Goal: Task Accomplishment & Management: Use online tool/utility

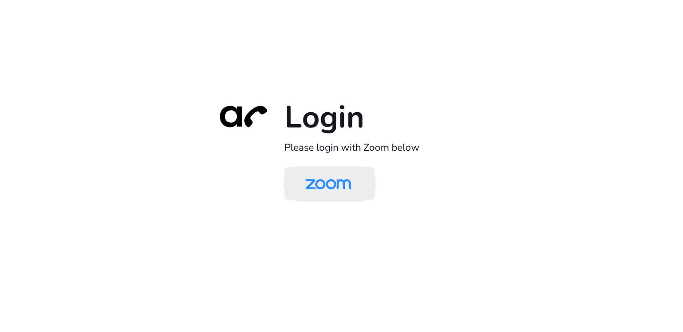
click at [343, 188] on img at bounding box center [328, 184] width 66 height 31
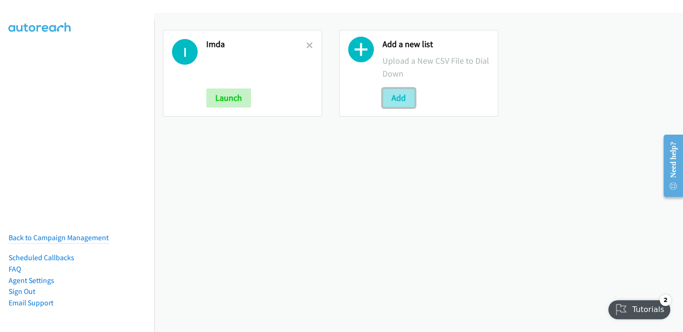
click at [391, 96] on button "Add" at bounding box center [398, 98] width 32 height 19
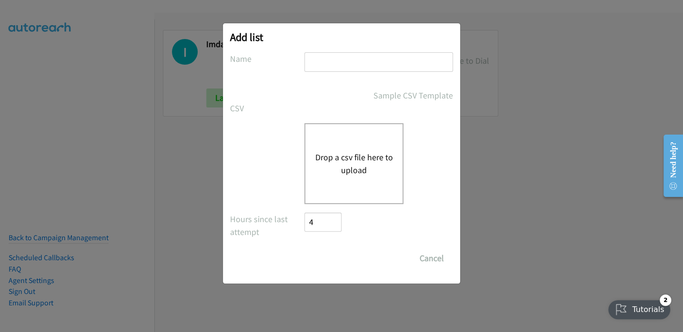
click at [326, 59] on input "text" at bounding box center [378, 62] width 149 height 20
type input "HP SMB Broadbase - SG"
click at [354, 159] on button "Drop a csv file here to upload" at bounding box center [354, 164] width 78 height 26
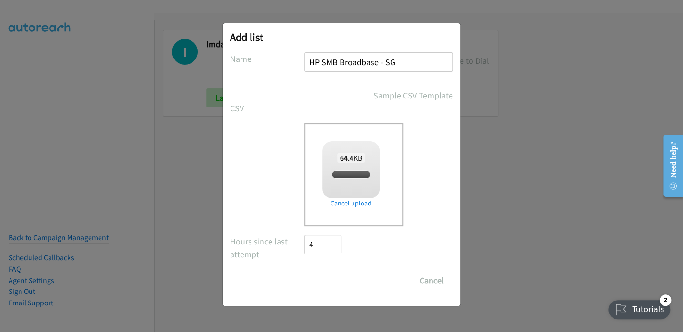
checkbox input "true"
click at [333, 278] on input "Save List" at bounding box center [329, 280] width 50 height 19
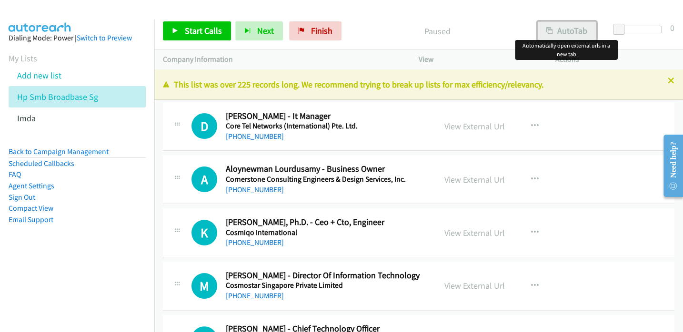
click at [567, 30] on button "AutoTab" at bounding box center [566, 30] width 59 height 19
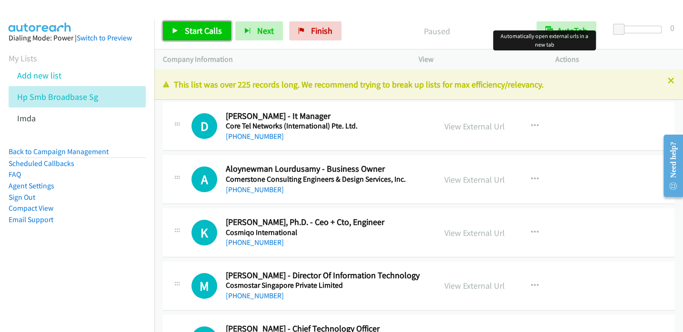
click at [201, 32] on span "Start Calls" at bounding box center [203, 30] width 37 height 11
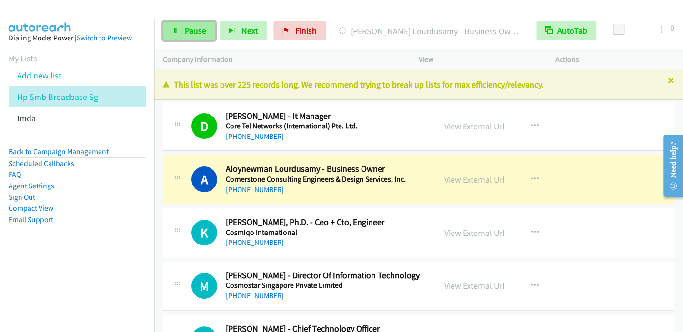
click at [183, 29] on link "Pause" at bounding box center [189, 30] width 52 height 19
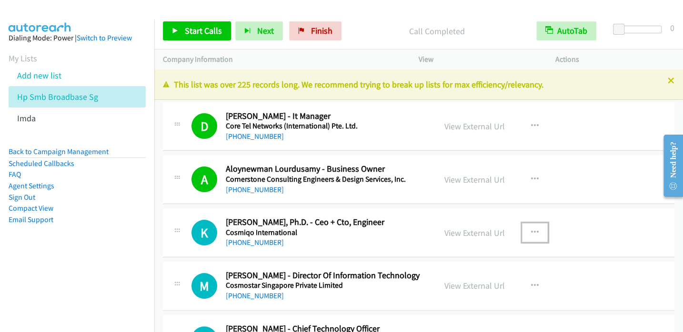
click at [531, 230] on icon "button" at bounding box center [535, 233] width 8 height 8
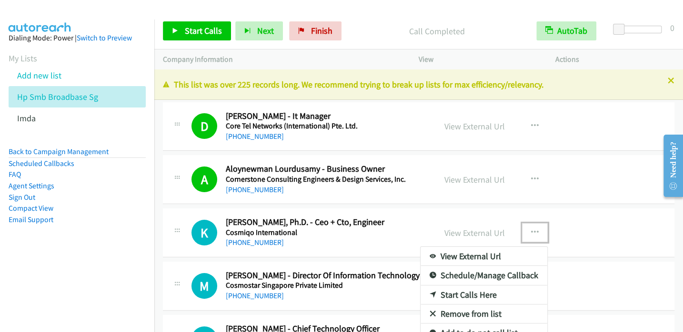
click at [469, 295] on link "Start Calls Here" at bounding box center [483, 295] width 127 height 19
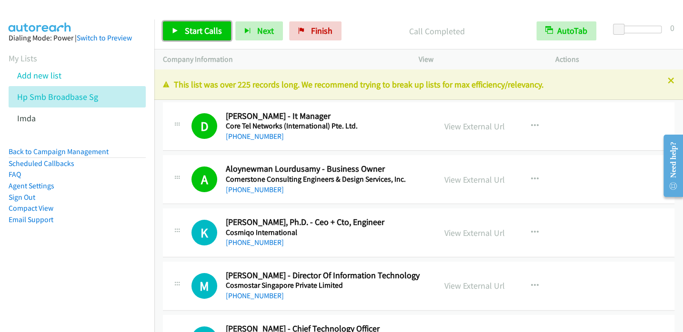
click at [190, 32] on span "Start Calls" at bounding box center [203, 30] width 37 height 11
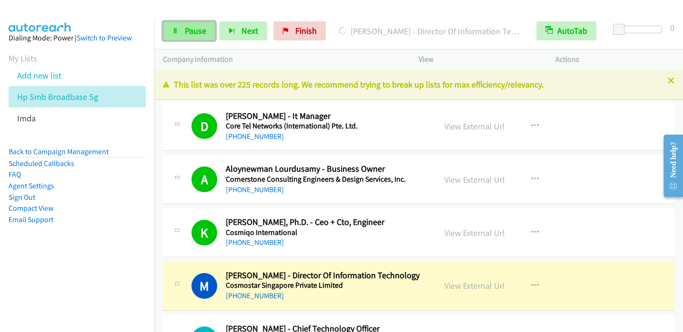
click at [183, 38] on link "Pause" at bounding box center [189, 30] width 52 height 19
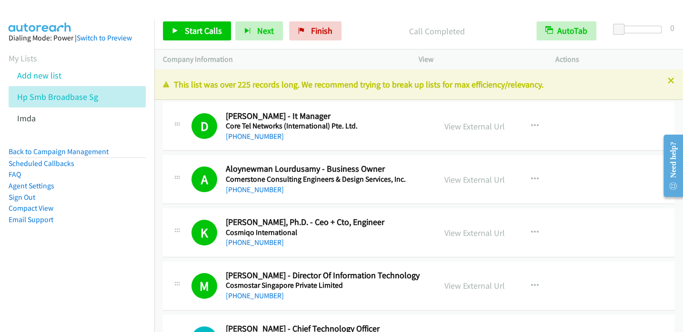
scroll to position [95, 0]
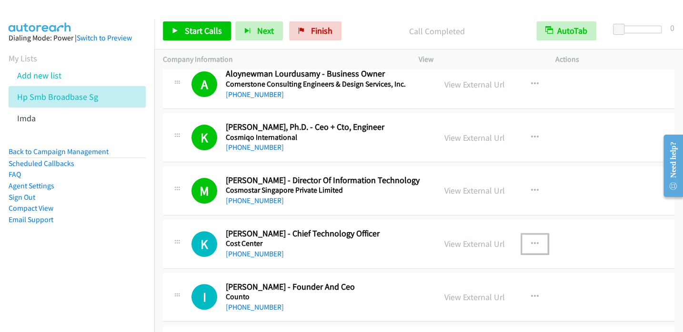
click at [534, 245] on button "button" at bounding box center [535, 244] width 26 height 19
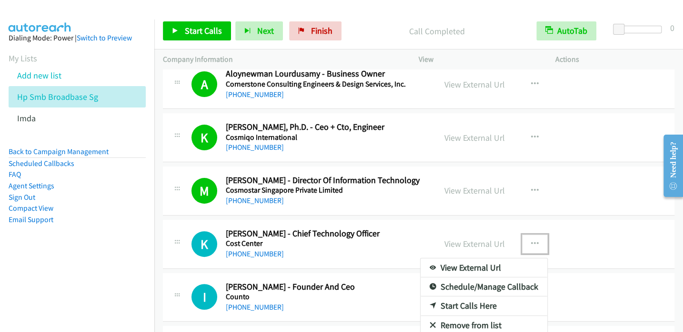
click at [467, 305] on link "Start Calls Here" at bounding box center [483, 306] width 127 height 19
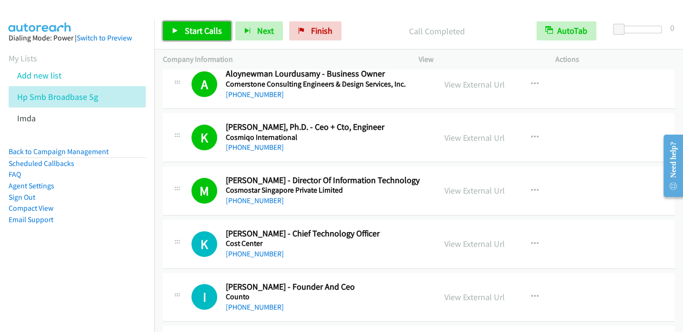
click at [196, 29] on span "Start Calls" at bounding box center [203, 30] width 37 height 11
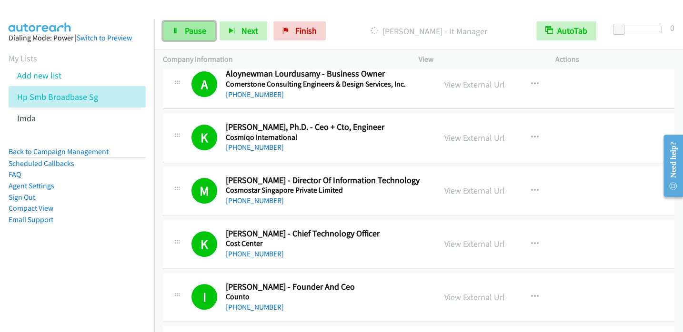
click at [179, 35] on link "Pause" at bounding box center [189, 30] width 52 height 19
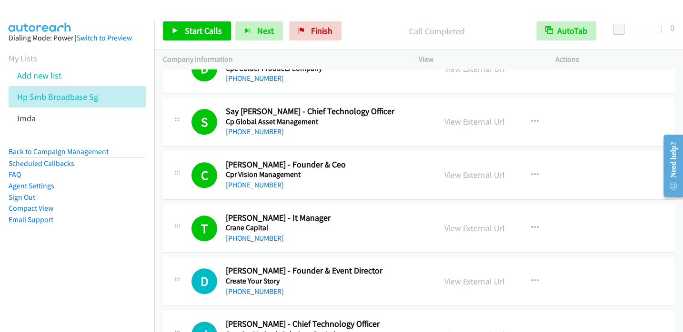
scroll to position [476, 0]
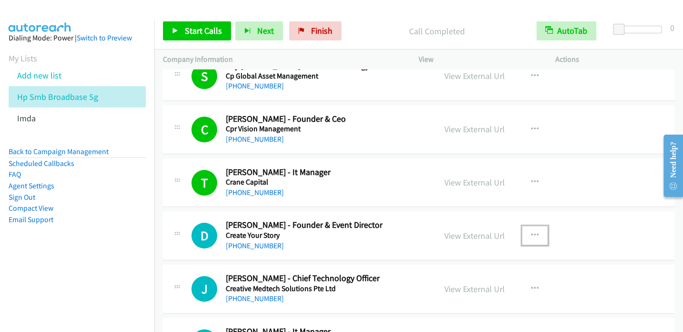
click at [536, 232] on button "button" at bounding box center [535, 235] width 26 height 19
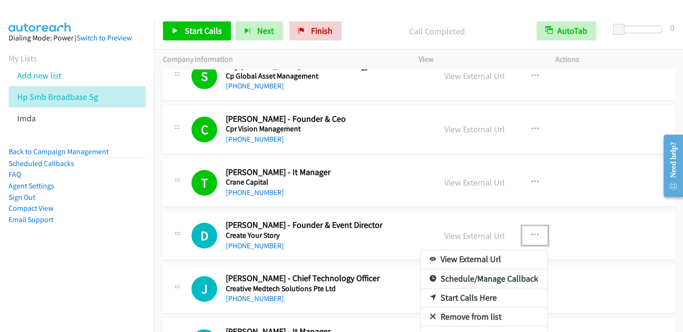
click at [460, 297] on link "Start Calls Here" at bounding box center [483, 298] width 127 height 19
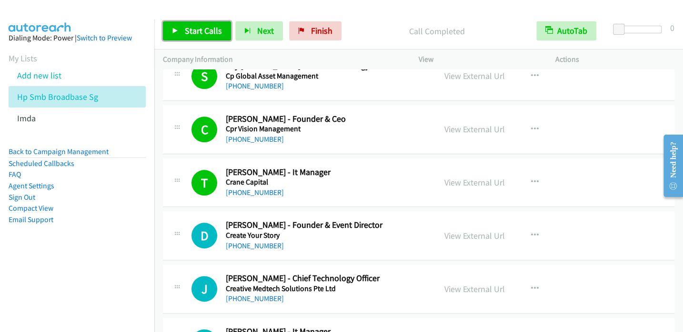
click at [200, 31] on span "Start Calls" at bounding box center [203, 30] width 37 height 11
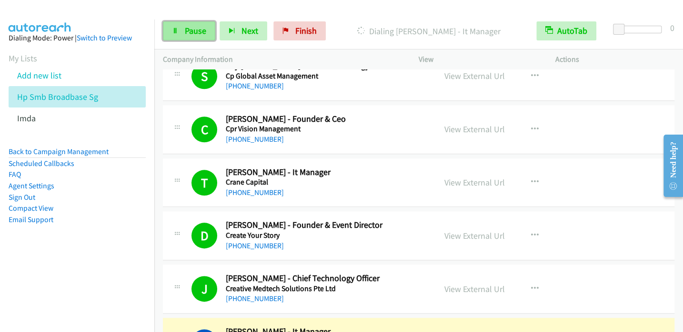
click at [188, 32] on span "Pause" at bounding box center [195, 30] width 21 height 11
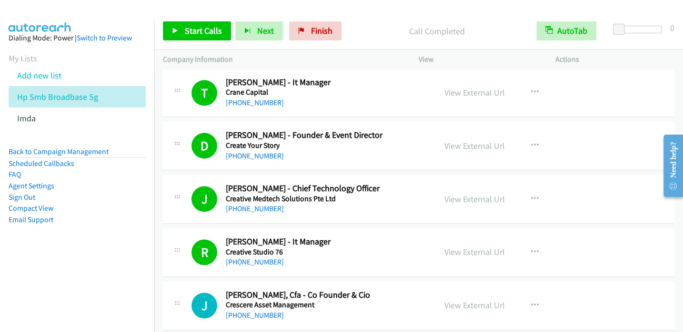
scroll to position [571, 0]
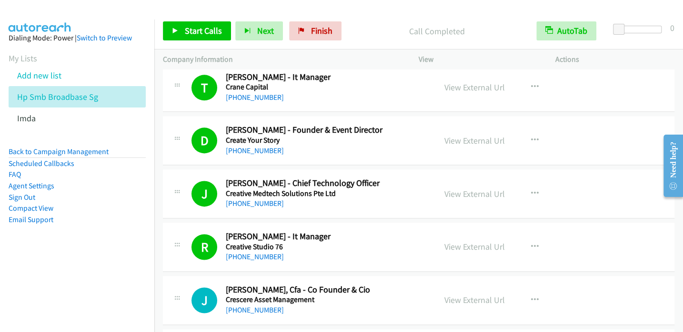
click at [110, 243] on aside "Dialing Mode: Power | Switch to Preview My Lists Add new list Hp Smb Broadbase …" at bounding box center [77, 144] width 154 height 249
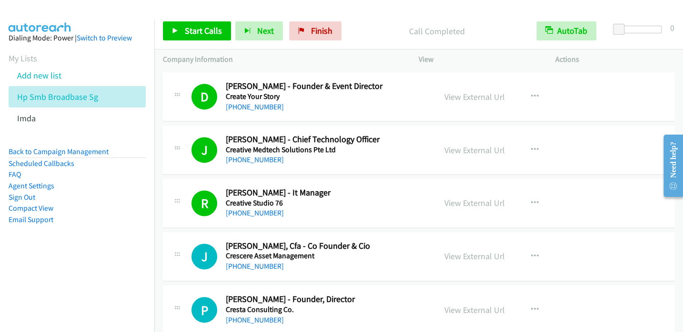
scroll to position [619, 0]
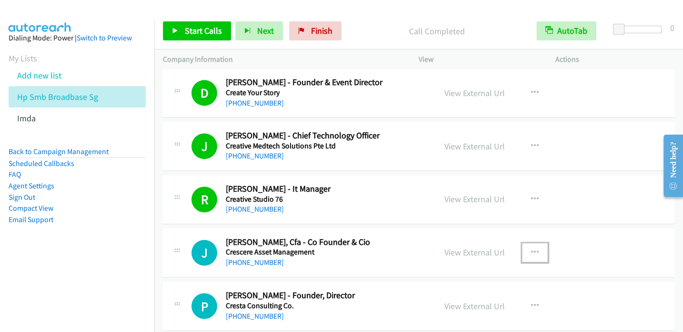
click at [531, 252] on icon "button" at bounding box center [535, 253] width 8 height 8
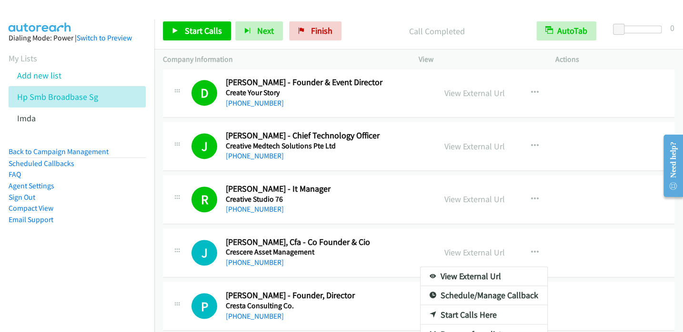
click at [436, 314] on link "Start Calls Here" at bounding box center [483, 314] width 127 height 19
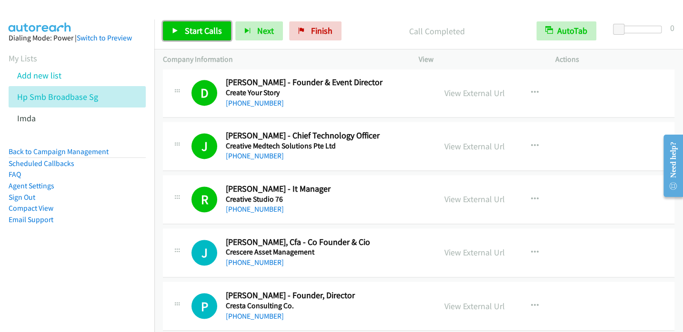
click at [193, 26] on span "Start Calls" at bounding box center [203, 30] width 37 height 11
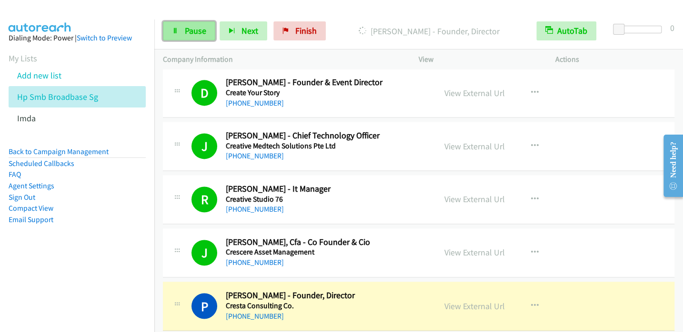
click at [191, 34] on span "Pause" at bounding box center [195, 30] width 21 height 11
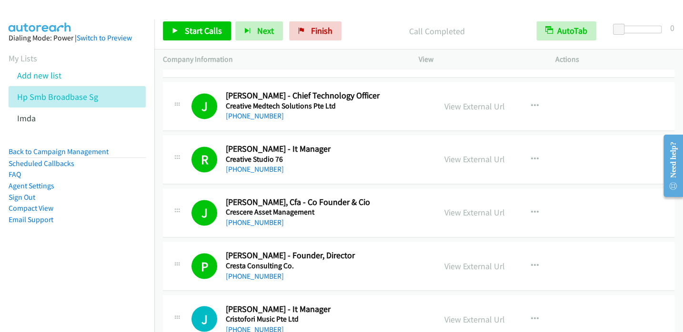
scroll to position [762, 0]
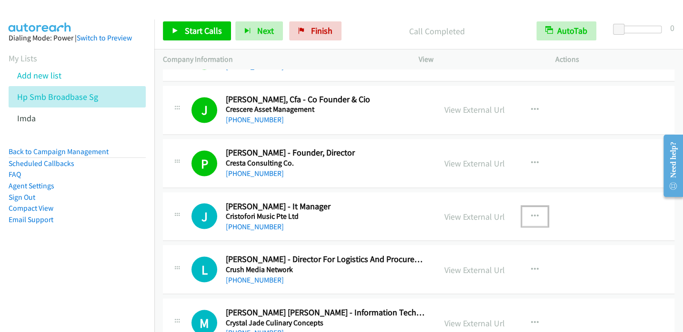
click at [532, 213] on icon "button" at bounding box center [535, 216] width 8 height 8
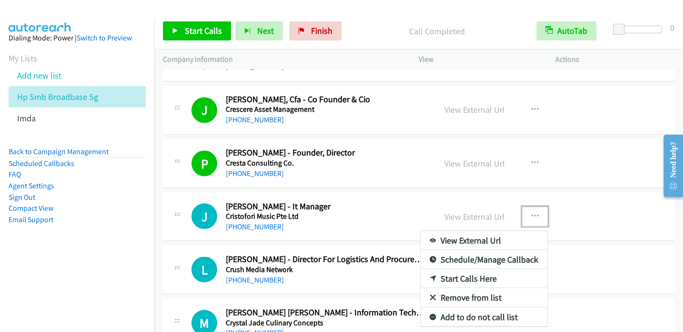
click at [470, 277] on link "Start Calls Here" at bounding box center [483, 278] width 127 height 19
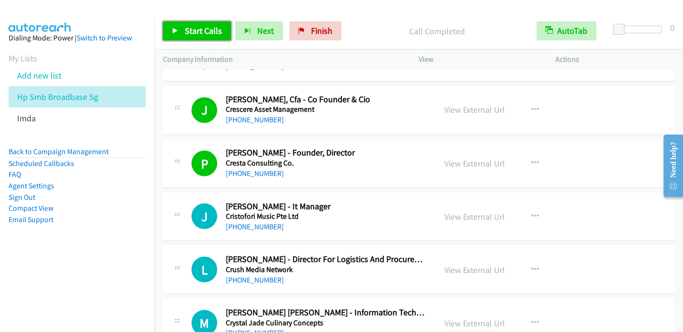
click at [197, 32] on span "Start Calls" at bounding box center [203, 30] width 37 height 11
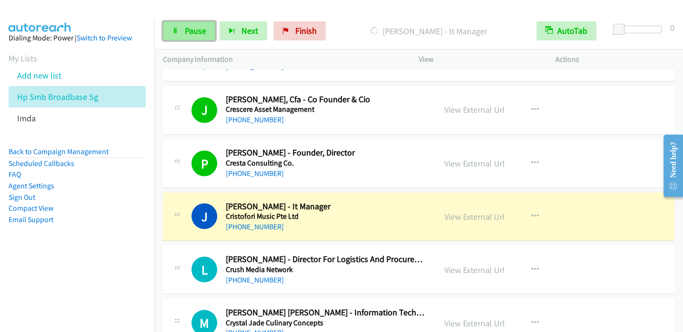
click at [193, 31] on span "Pause" at bounding box center [195, 30] width 21 height 11
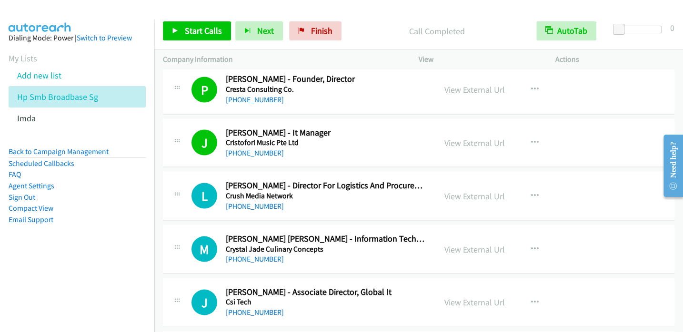
scroll to position [857, 0]
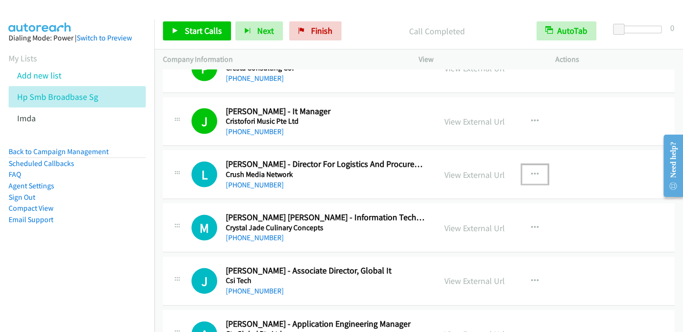
click at [533, 171] on icon "button" at bounding box center [535, 174] width 8 height 8
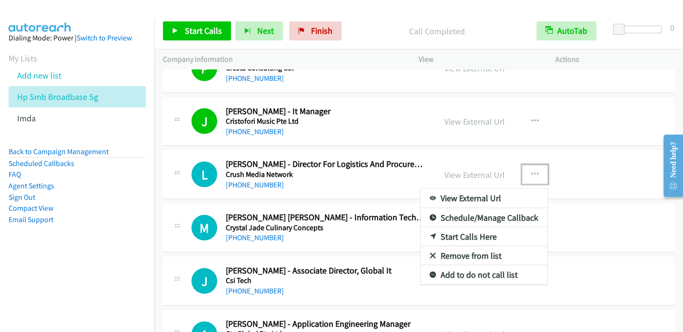
click at [462, 236] on link "Start Calls Here" at bounding box center [483, 236] width 127 height 19
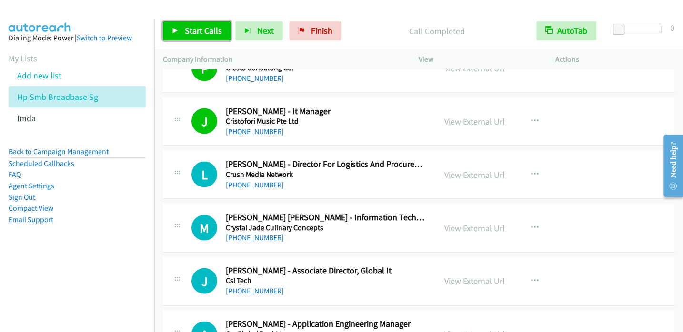
click at [200, 31] on span "Start Calls" at bounding box center [203, 30] width 37 height 11
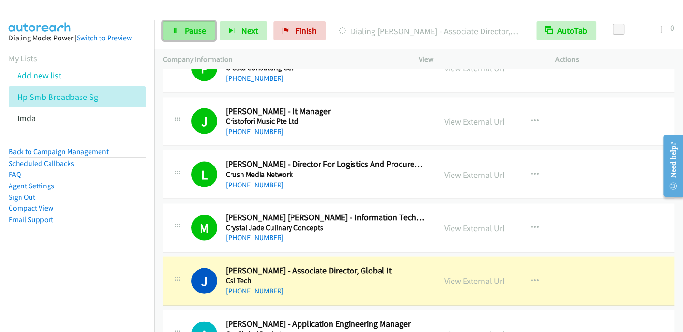
click at [190, 33] on span "Pause" at bounding box center [195, 30] width 21 height 11
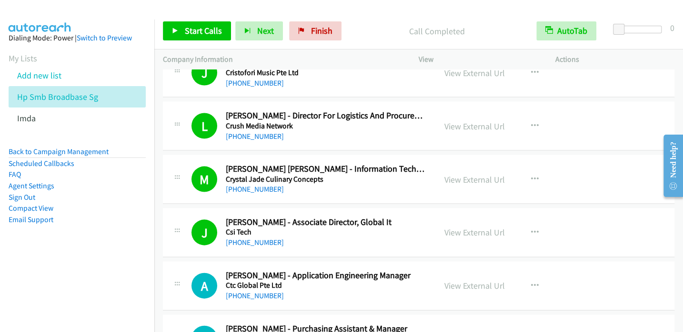
scroll to position [952, 0]
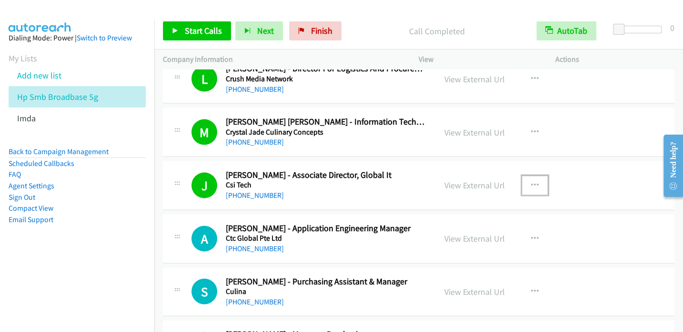
click at [531, 182] on icon "button" at bounding box center [535, 186] width 8 height 8
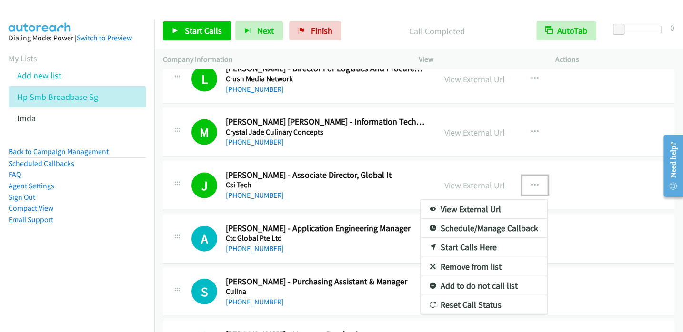
click at [459, 246] on link "Start Calls Here" at bounding box center [483, 247] width 127 height 19
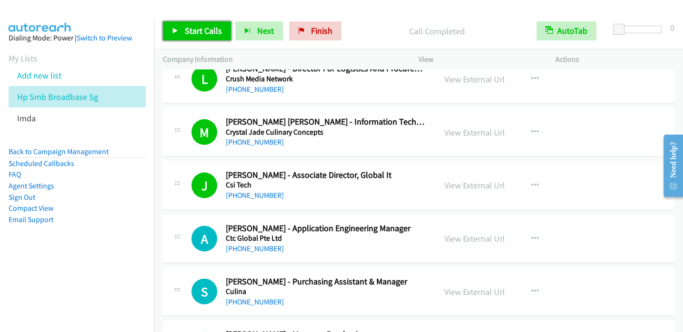
click at [205, 30] on span "Start Calls" at bounding box center [203, 30] width 37 height 11
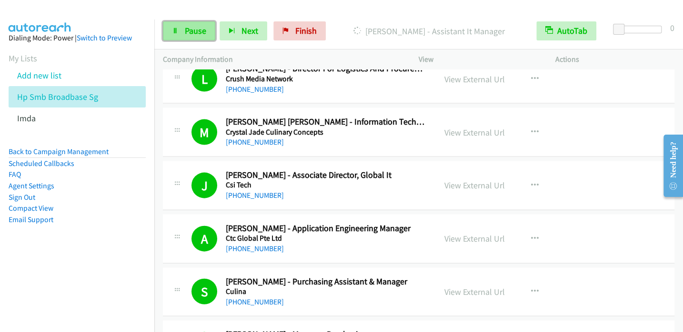
click at [198, 35] on span "Pause" at bounding box center [195, 30] width 21 height 11
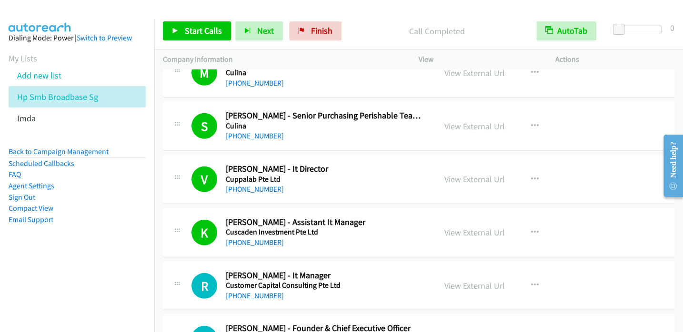
scroll to position [1238, 0]
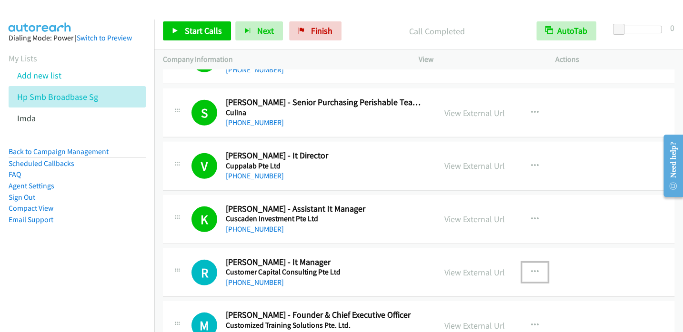
click at [533, 269] on icon "button" at bounding box center [535, 273] width 8 height 8
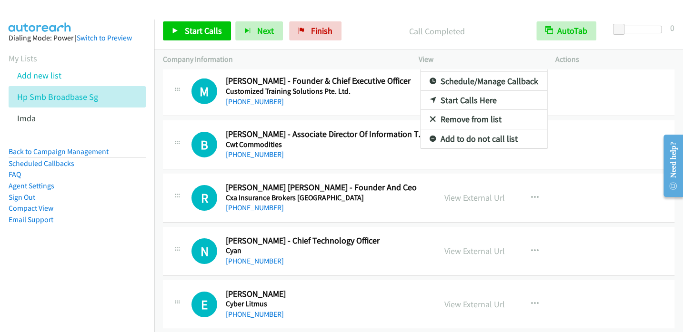
scroll to position [1374, 0]
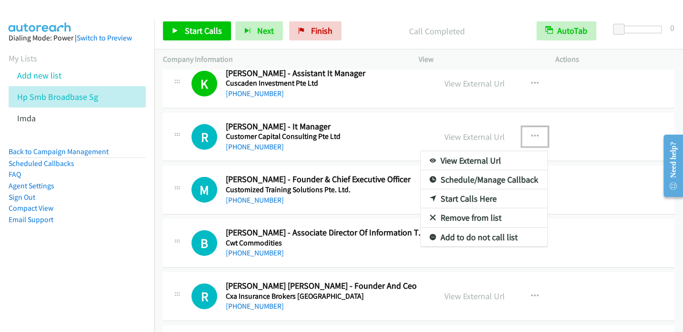
drag, startPoint x: 463, startPoint y: 194, endPoint x: 221, endPoint y: 74, distance: 270.4
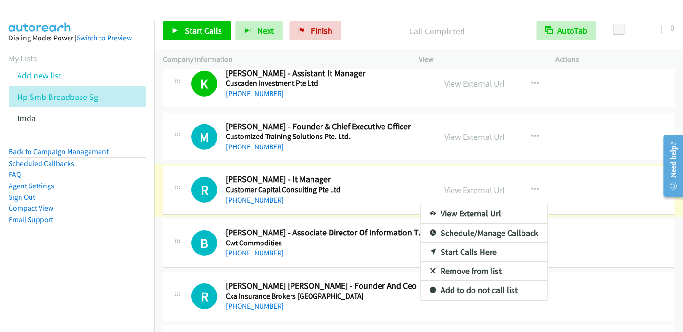
click at [206, 33] on div at bounding box center [341, 166] width 683 height 332
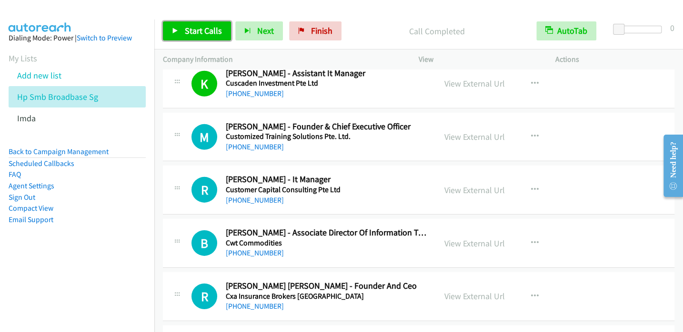
click at [176, 32] on icon at bounding box center [175, 31] width 7 height 7
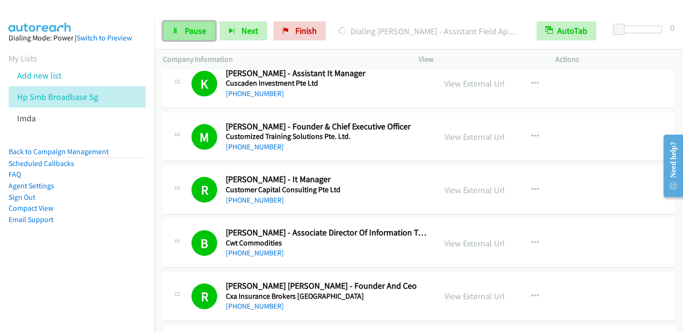
click at [185, 30] on span "Pause" at bounding box center [195, 30] width 21 height 11
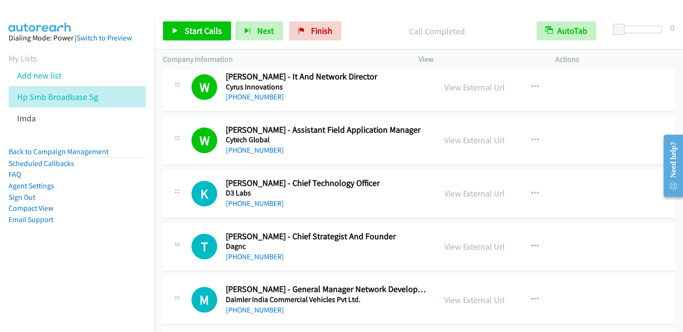
scroll to position [1850, 0]
click at [535, 185] on button "button" at bounding box center [535, 193] width 26 height 19
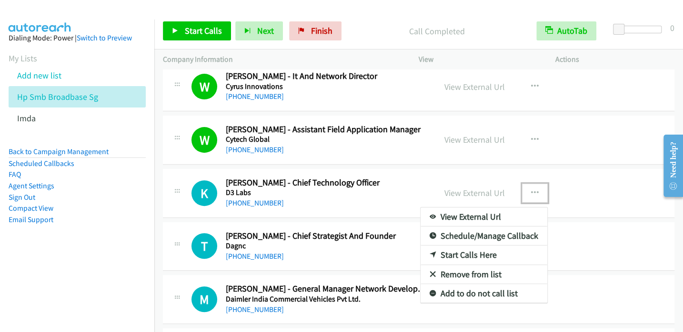
click at [468, 249] on link "Start Calls Here" at bounding box center [483, 255] width 127 height 19
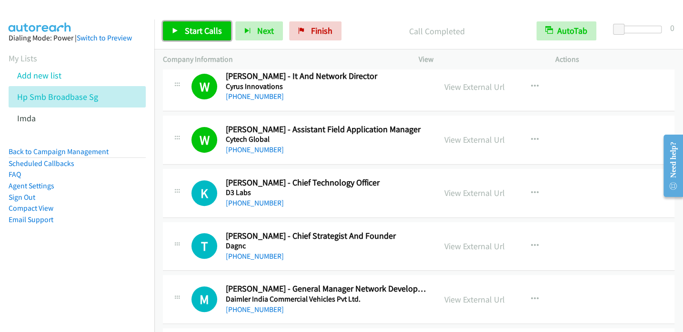
click at [202, 36] on link "Start Calls" at bounding box center [197, 30] width 68 height 19
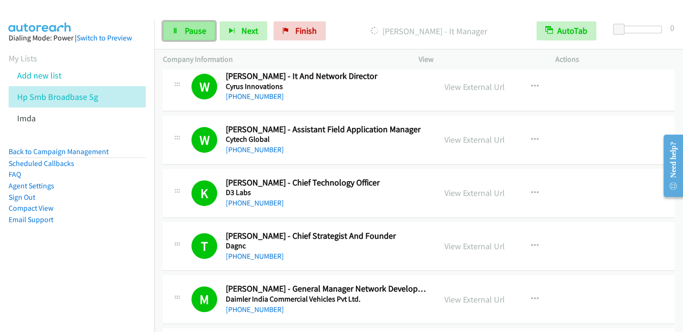
click at [191, 34] on span "Pause" at bounding box center [195, 30] width 21 height 11
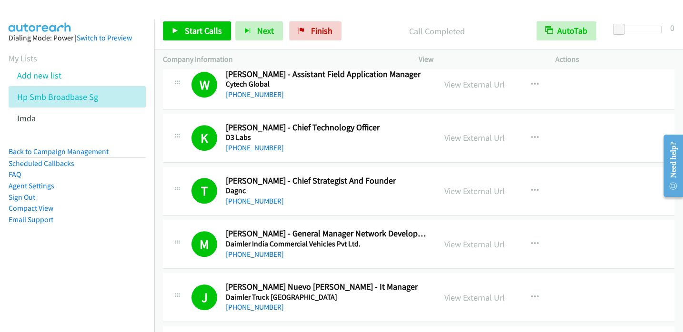
scroll to position [1945, 0]
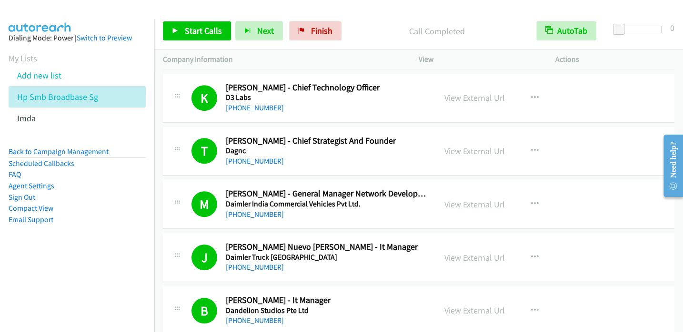
click at [154, 141] on nav "Dialing Mode: Power | Switch to Preview My Lists Add new list Hp Smb Broadbase …" at bounding box center [77, 186] width 155 height 332
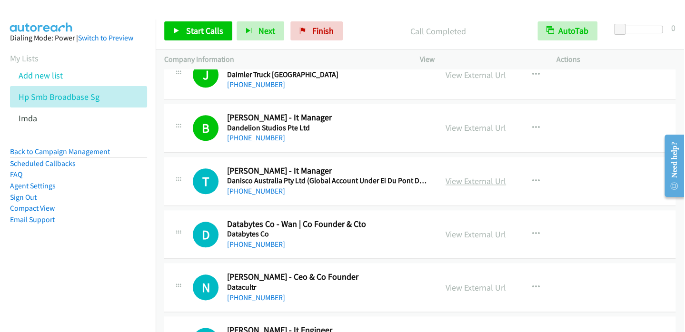
scroll to position [2135, 0]
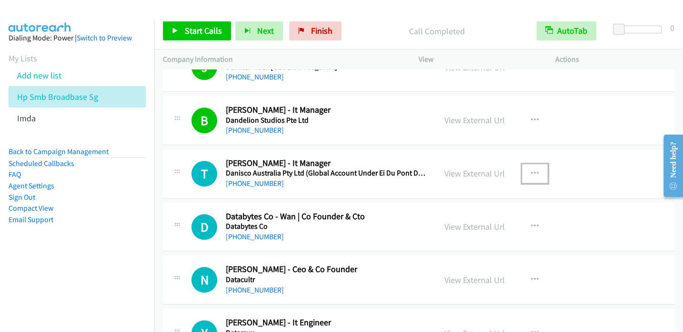
click at [531, 170] on icon "button" at bounding box center [535, 174] width 8 height 8
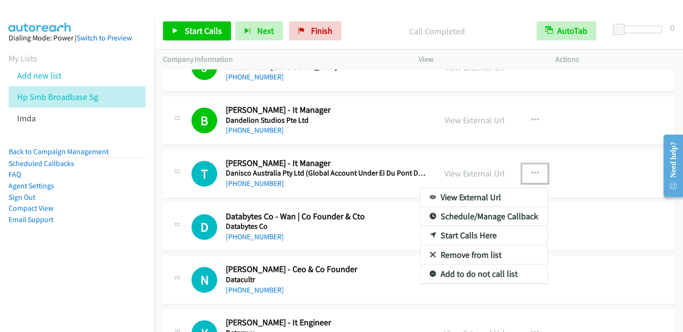
click at [474, 235] on link "Start Calls Here" at bounding box center [483, 235] width 127 height 19
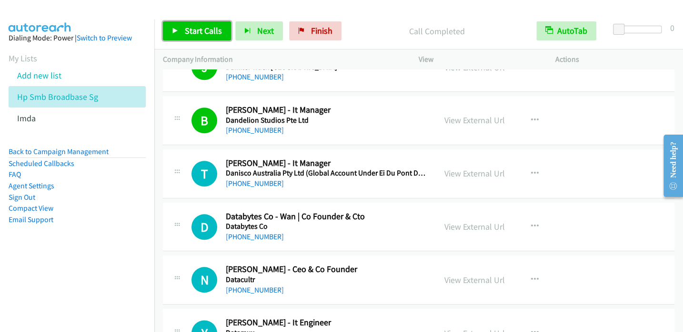
click at [198, 35] on span "Start Calls" at bounding box center [203, 30] width 37 height 11
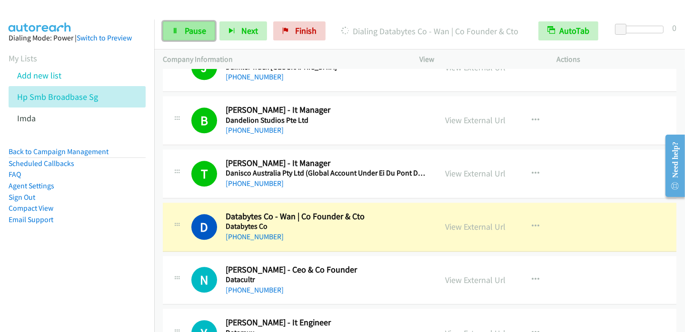
click at [185, 33] on span "Pause" at bounding box center [195, 30] width 21 height 11
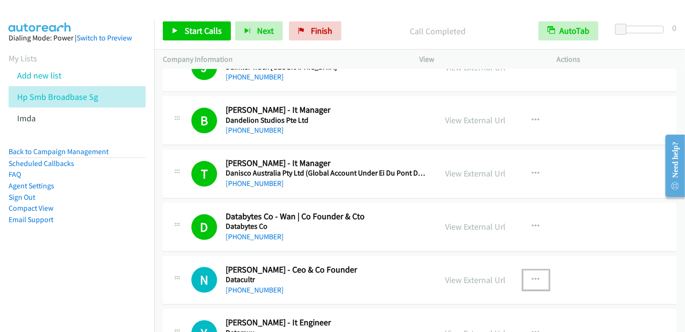
click at [533, 276] on icon "button" at bounding box center [536, 280] width 8 height 8
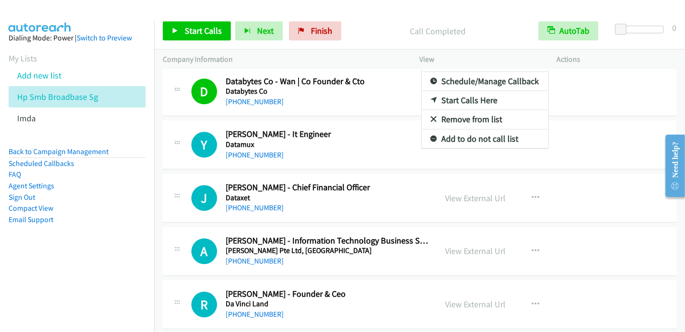
scroll to position [2305, 0]
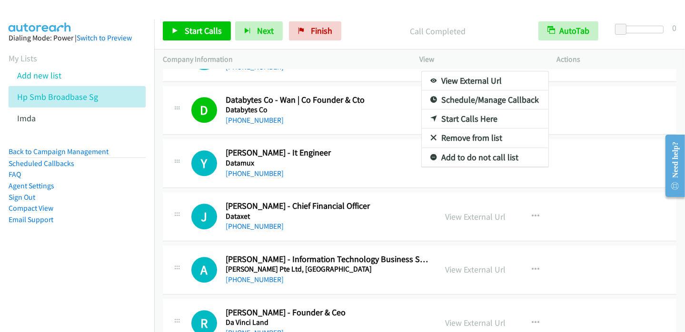
click at [410, 167] on div at bounding box center [342, 166] width 685 height 332
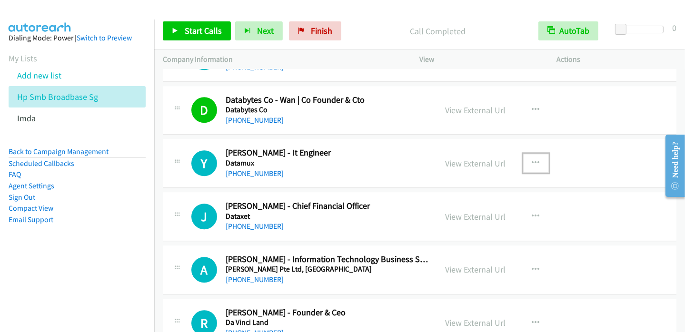
click at [532, 160] on icon "button" at bounding box center [536, 164] width 8 height 8
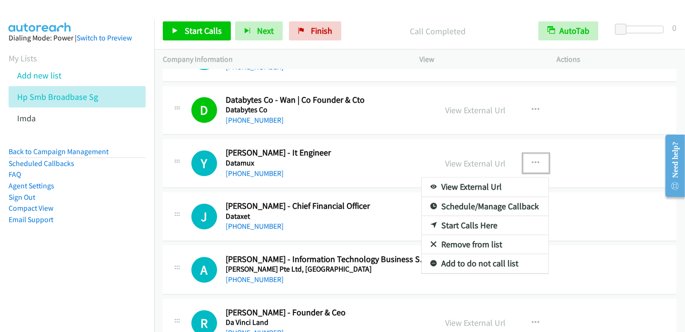
click at [466, 220] on link "Start Calls Here" at bounding box center [485, 225] width 127 height 19
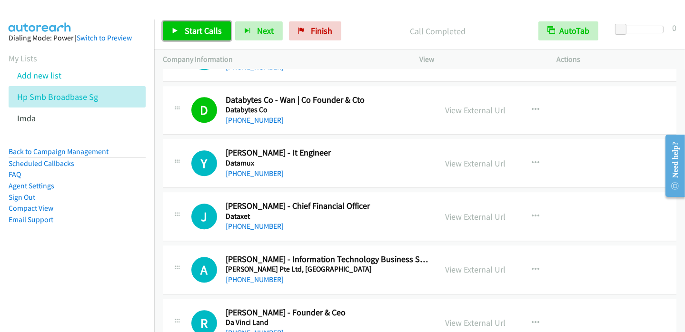
click at [195, 35] on span "Start Calls" at bounding box center [203, 30] width 37 height 11
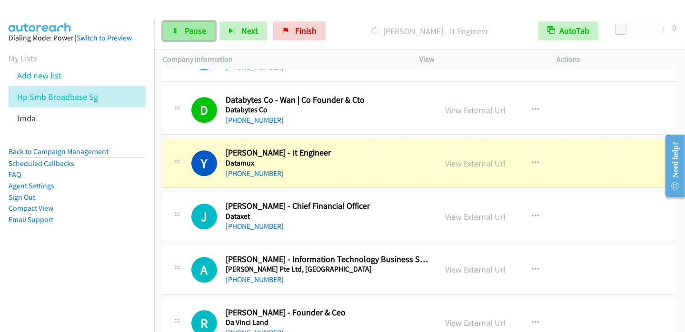
click at [191, 28] on span "Pause" at bounding box center [195, 30] width 21 height 11
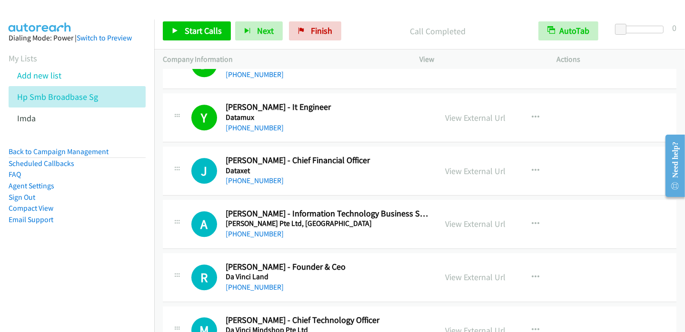
scroll to position [2353, 0]
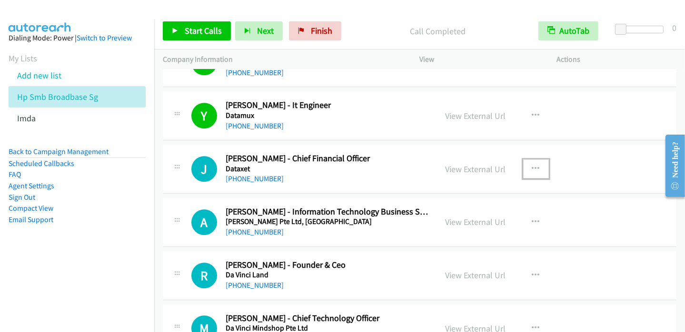
click at [532, 165] on icon "button" at bounding box center [536, 169] width 8 height 8
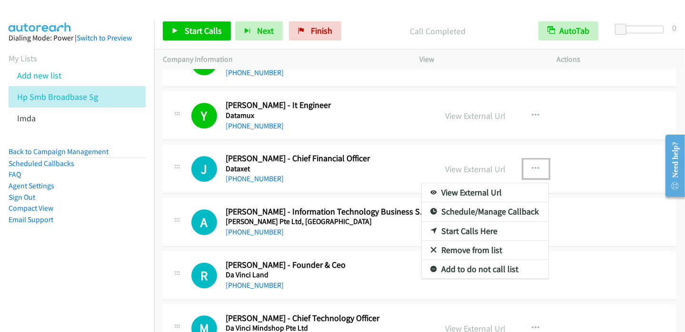
click at [481, 224] on link "Start Calls Here" at bounding box center [485, 231] width 127 height 19
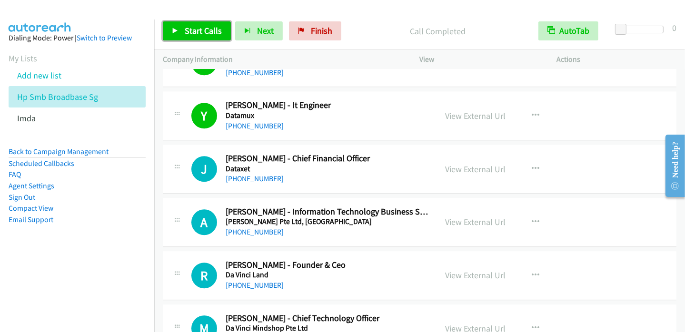
click at [205, 27] on span "Start Calls" at bounding box center [203, 30] width 37 height 11
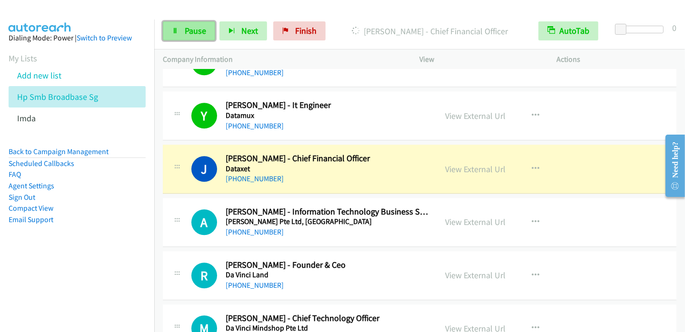
click at [182, 32] on link "Pause" at bounding box center [189, 30] width 52 height 19
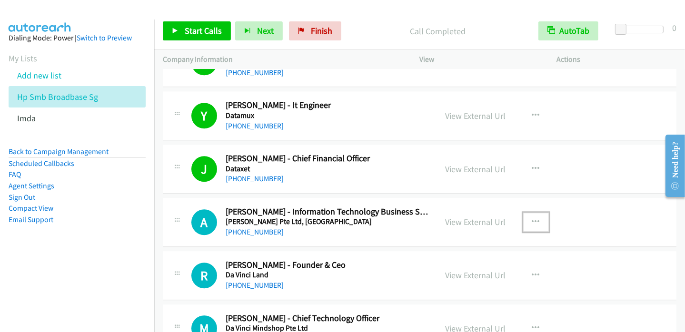
click at [534, 219] on icon "button" at bounding box center [536, 223] width 8 height 8
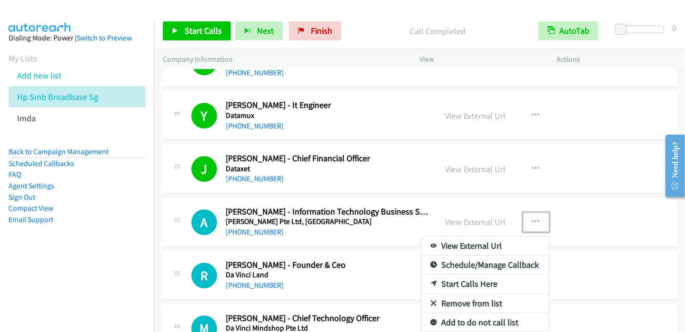
click at [435, 279] on link "Start Calls Here" at bounding box center [485, 284] width 127 height 19
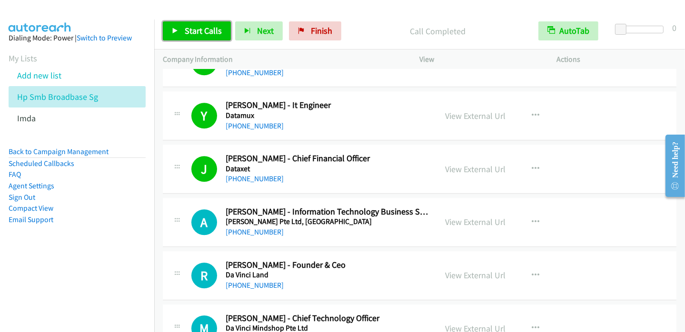
click at [206, 31] on span "Start Calls" at bounding box center [203, 30] width 37 height 11
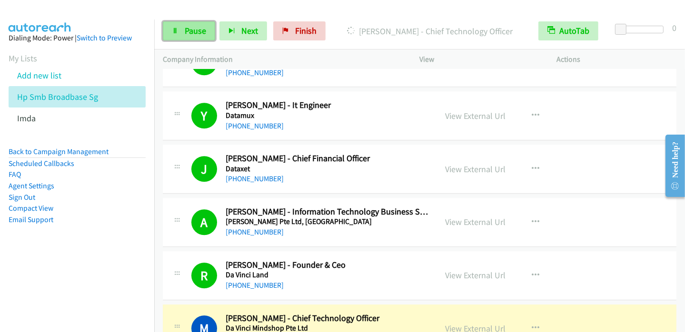
click at [185, 30] on span "Pause" at bounding box center [195, 30] width 21 height 11
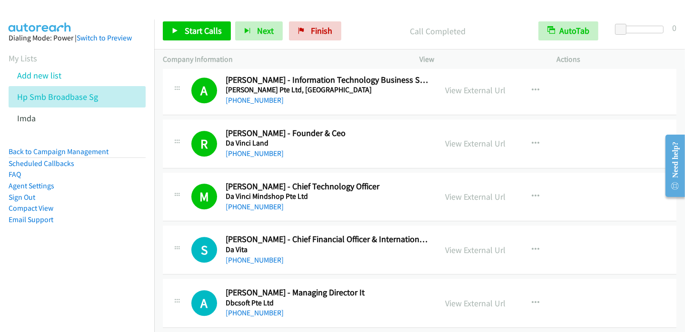
scroll to position [2496, 0]
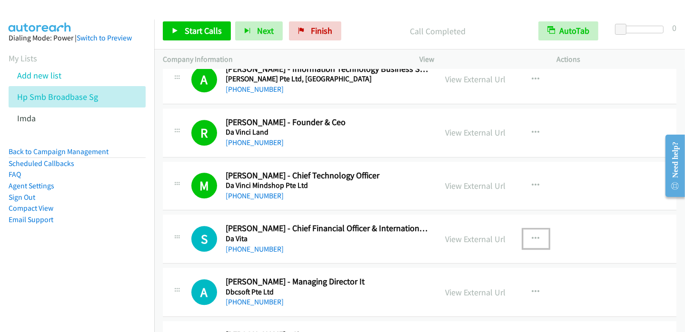
click at [533, 235] on icon "button" at bounding box center [536, 239] width 8 height 8
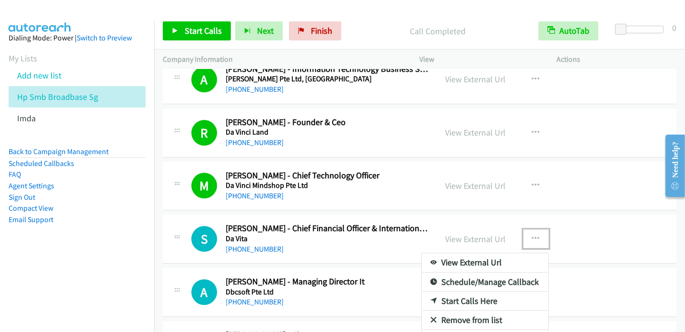
drag, startPoint x: 485, startPoint y: 294, endPoint x: 455, endPoint y: 319, distance: 38.9
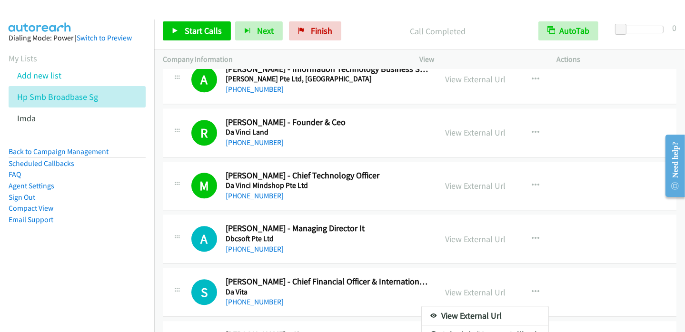
click at [535, 234] on div at bounding box center [342, 166] width 685 height 332
click at [533, 235] on icon "button" at bounding box center [536, 239] width 8 height 8
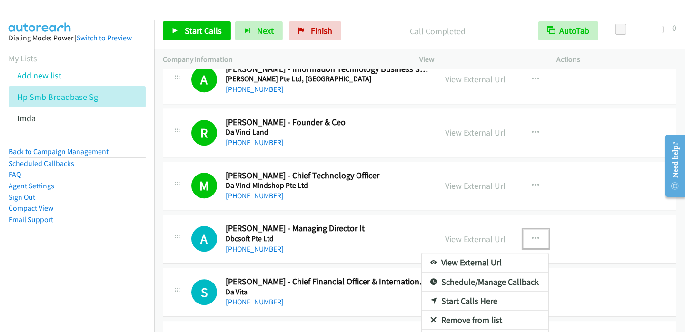
click at [481, 295] on link "Start Calls Here" at bounding box center [485, 301] width 127 height 19
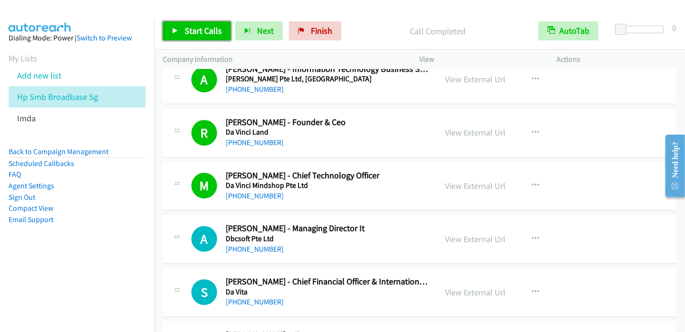
click at [201, 29] on span "Start Calls" at bounding box center [203, 30] width 37 height 11
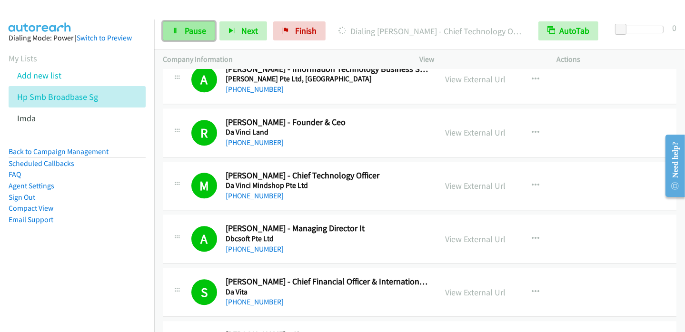
click at [196, 29] on span "Pause" at bounding box center [195, 30] width 21 height 11
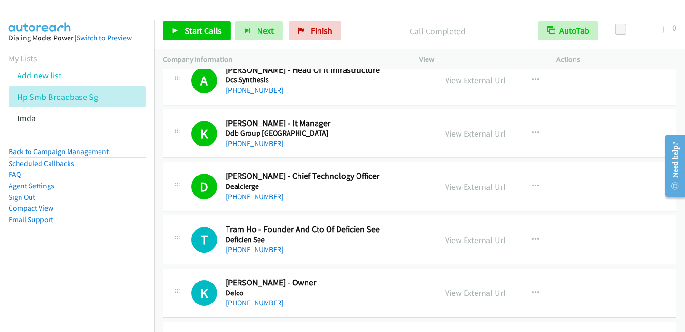
scroll to position [2829, 0]
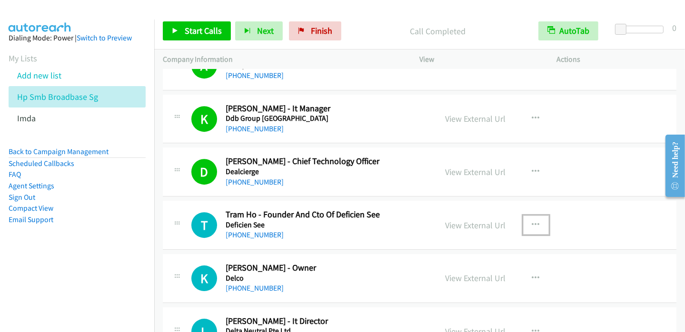
click at [535, 221] on icon "button" at bounding box center [536, 225] width 8 height 8
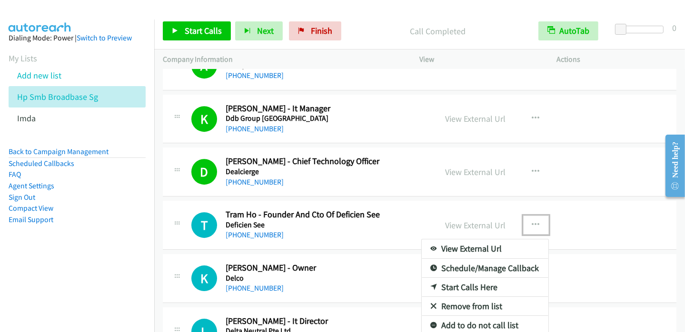
click at [485, 282] on link "Start Calls Here" at bounding box center [485, 287] width 127 height 19
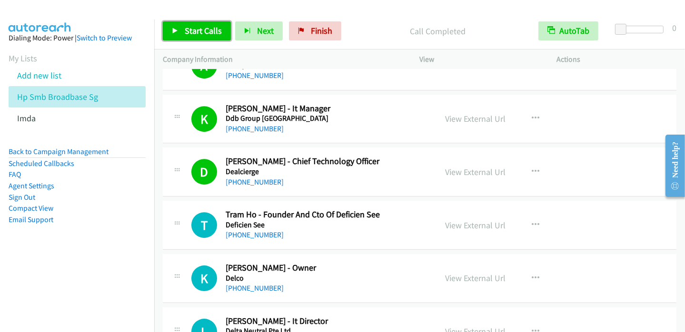
click at [193, 30] on span "Start Calls" at bounding box center [203, 30] width 37 height 11
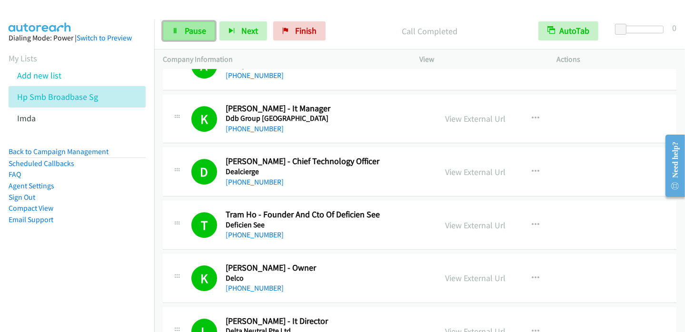
click at [189, 34] on span "Pause" at bounding box center [195, 30] width 21 height 11
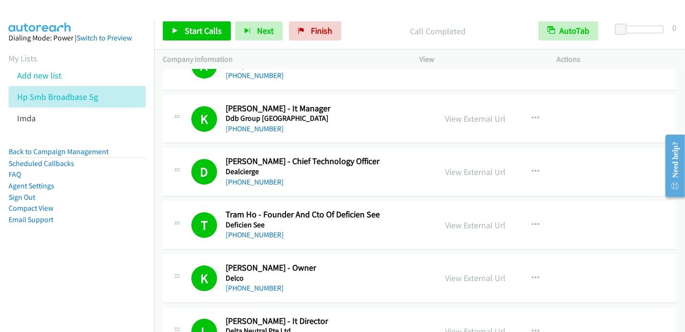
click at [97, 302] on nav "Dialing Mode: Power | Switch to Preview My Lists Add new list Hp Smb Broadbase …" at bounding box center [77, 186] width 155 height 332
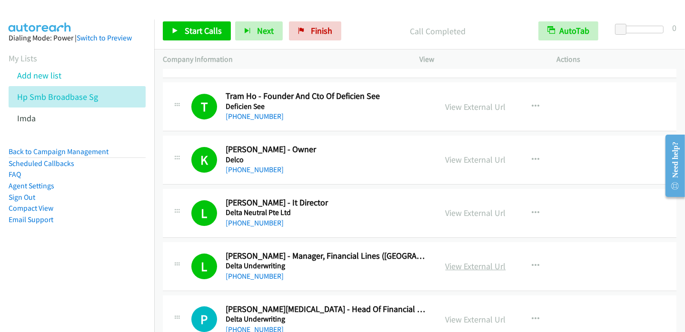
scroll to position [2924, 0]
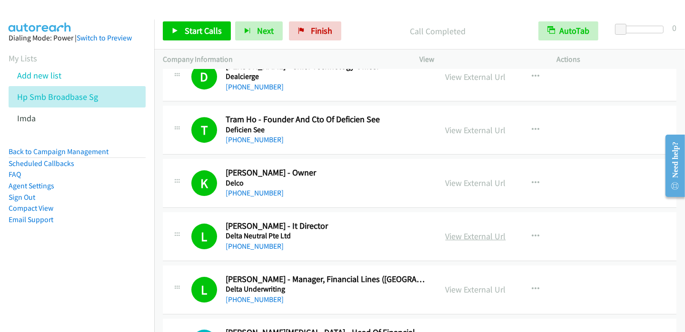
click at [488, 232] on link "View External Url" at bounding box center [476, 236] width 60 height 11
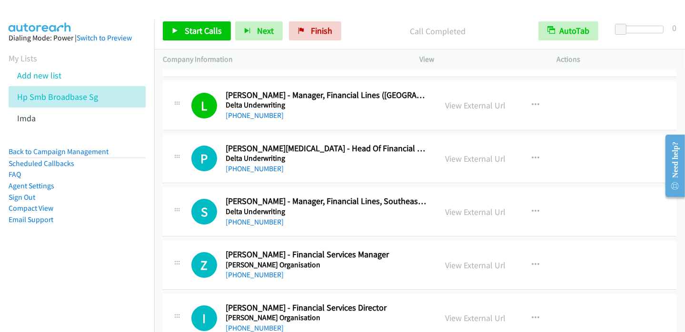
scroll to position [3115, 0]
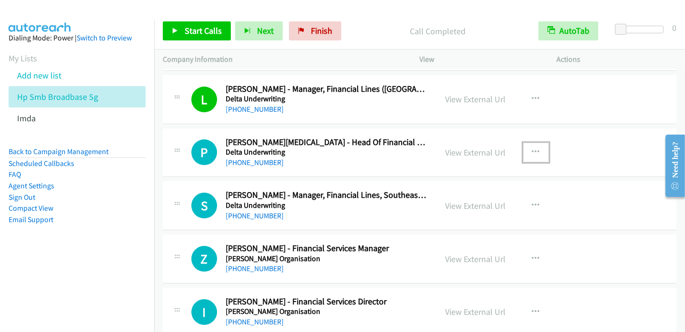
click at [532, 149] on icon "button" at bounding box center [536, 153] width 8 height 8
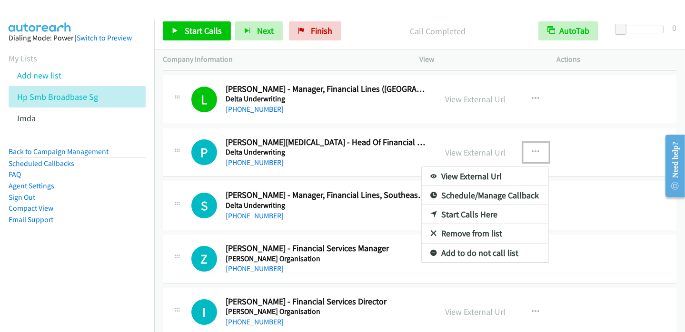
click at [479, 205] on link "Start Calls Here" at bounding box center [485, 214] width 127 height 19
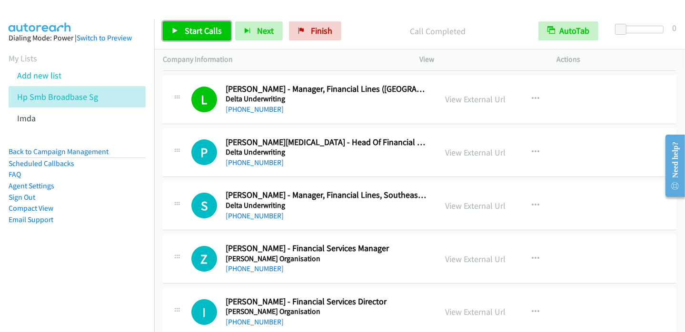
click at [197, 29] on span "Start Calls" at bounding box center [203, 30] width 37 height 11
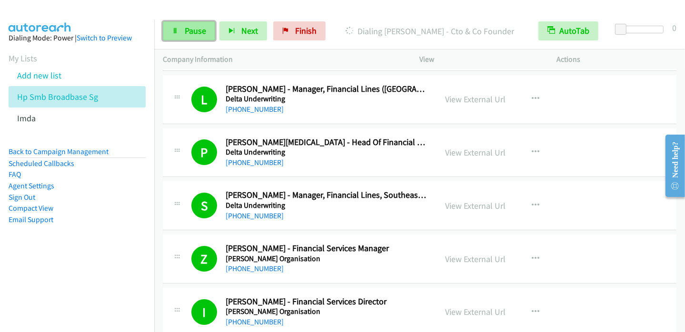
click at [193, 33] on span "Pause" at bounding box center [195, 30] width 21 height 11
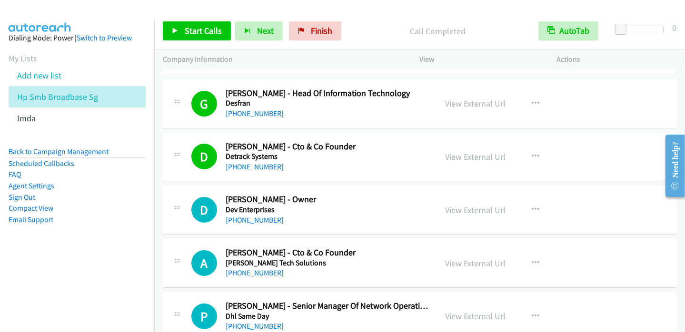
scroll to position [3400, 0]
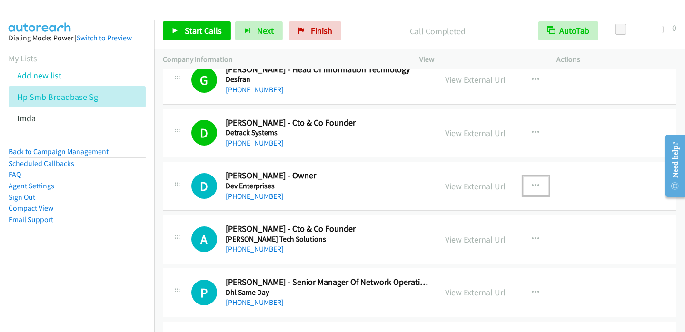
click at [532, 182] on icon "button" at bounding box center [536, 186] width 8 height 8
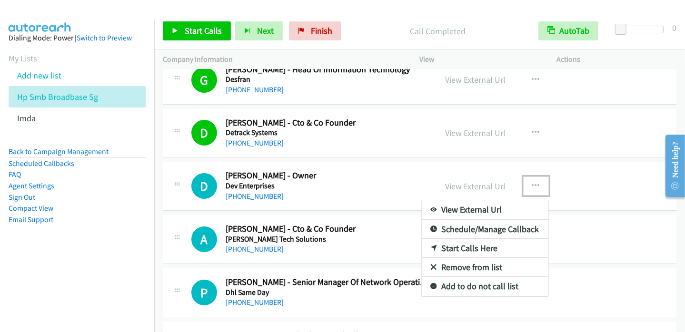
click at [453, 242] on link "Start Calls Here" at bounding box center [485, 248] width 127 height 19
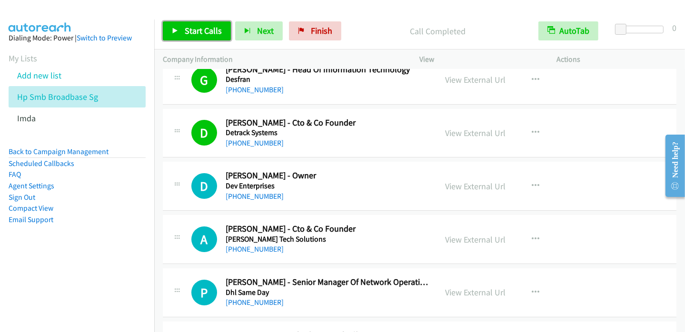
click at [200, 29] on span "Start Calls" at bounding box center [203, 30] width 37 height 11
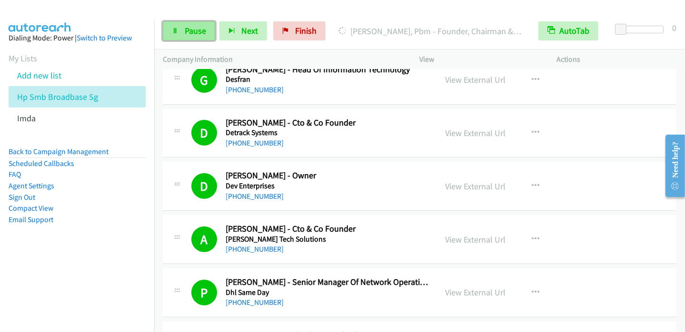
click at [190, 33] on span "Pause" at bounding box center [195, 30] width 21 height 11
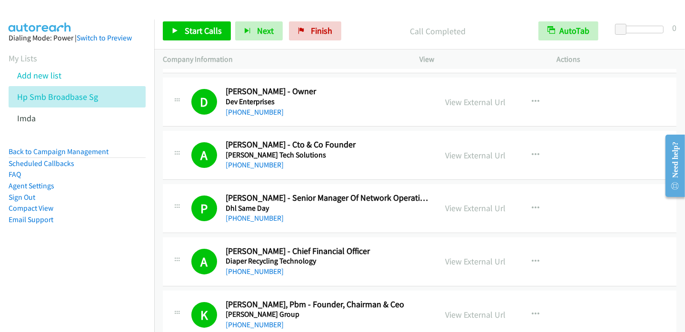
scroll to position [3591, 0]
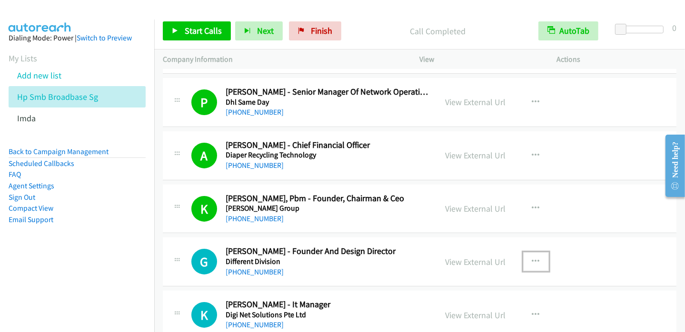
click at [532, 258] on icon "button" at bounding box center [536, 262] width 8 height 8
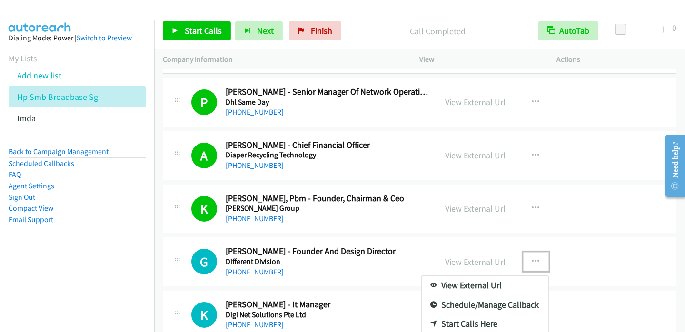
click at [465, 316] on link "Start Calls Here" at bounding box center [485, 324] width 127 height 19
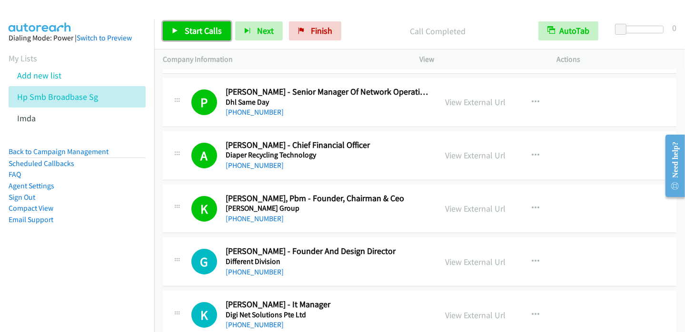
click at [186, 33] on span "Start Calls" at bounding box center [203, 30] width 37 height 11
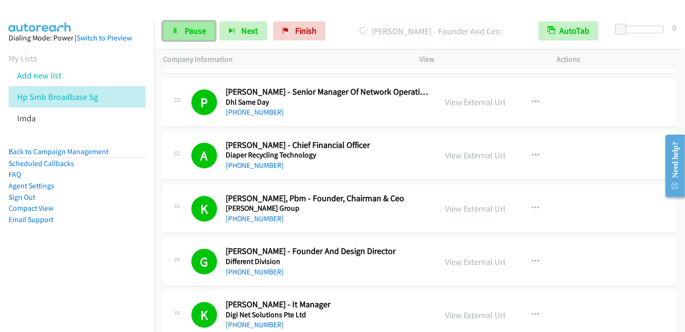
click at [198, 35] on span "Pause" at bounding box center [195, 30] width 21 height 11
